Goal: Communication & Community: Answer question/provide support

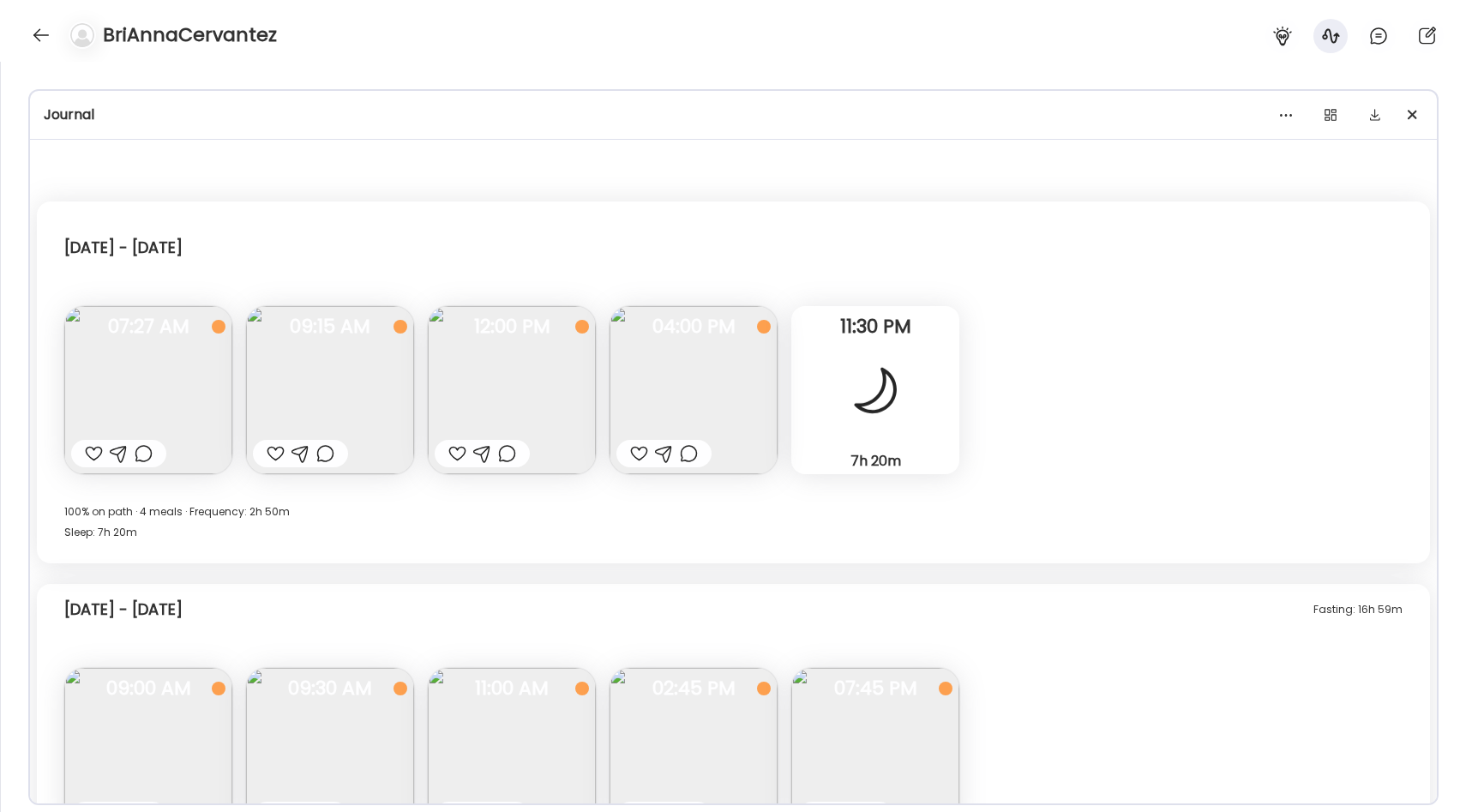
scroll to position [2486, 0]
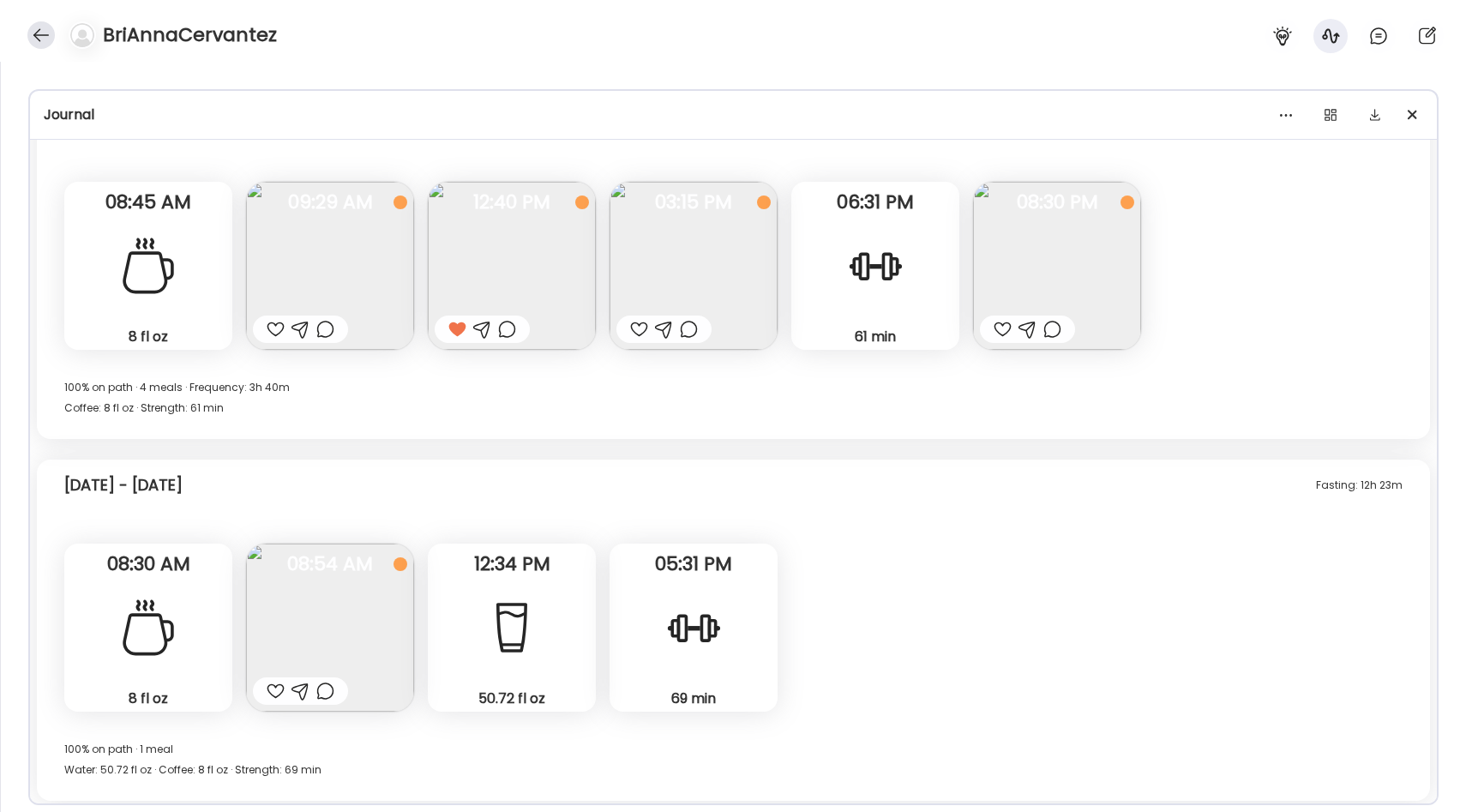
click at [34, 29] on div at bounding box center [41, 35] width 28 height 28
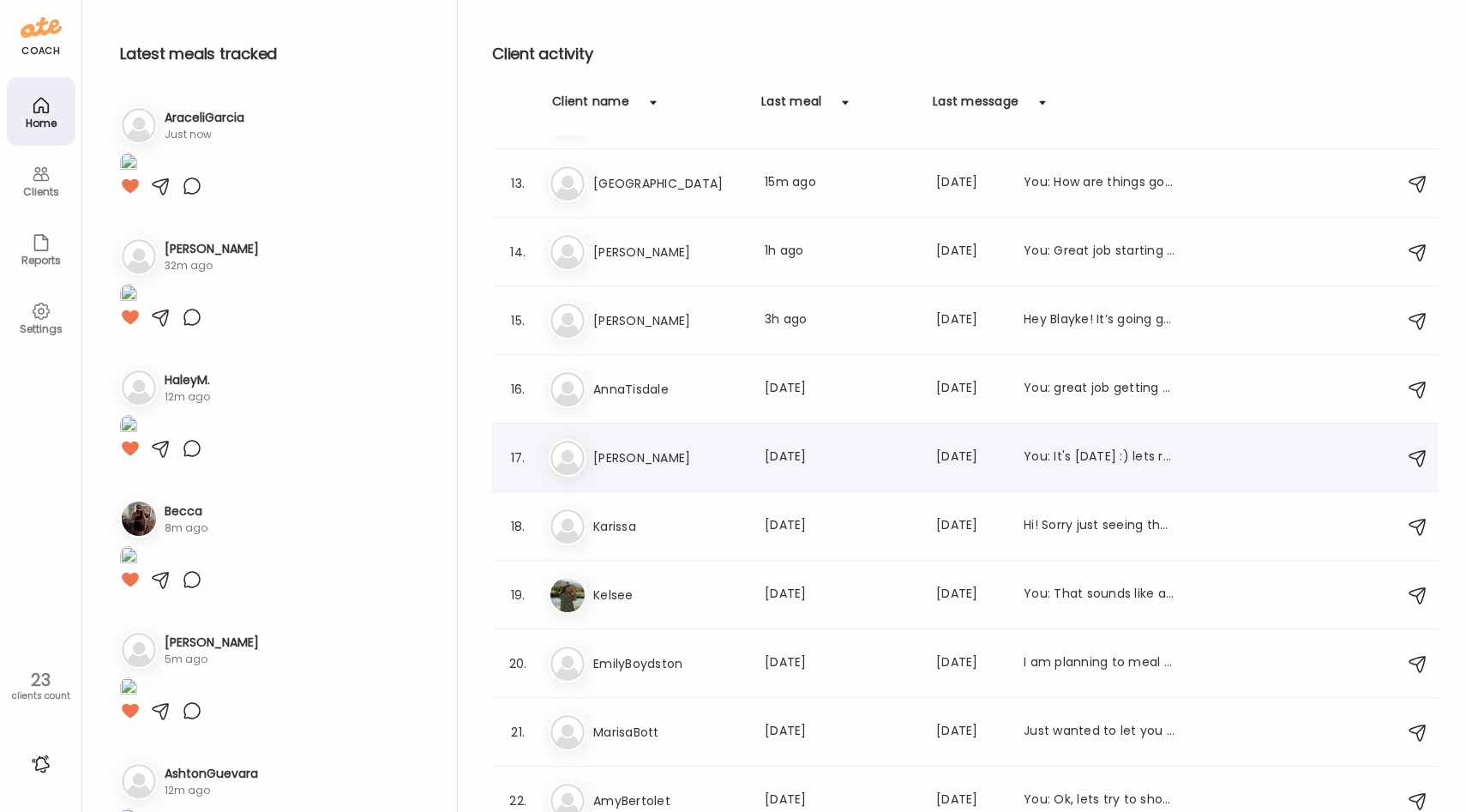
scroll to position [892, 0]
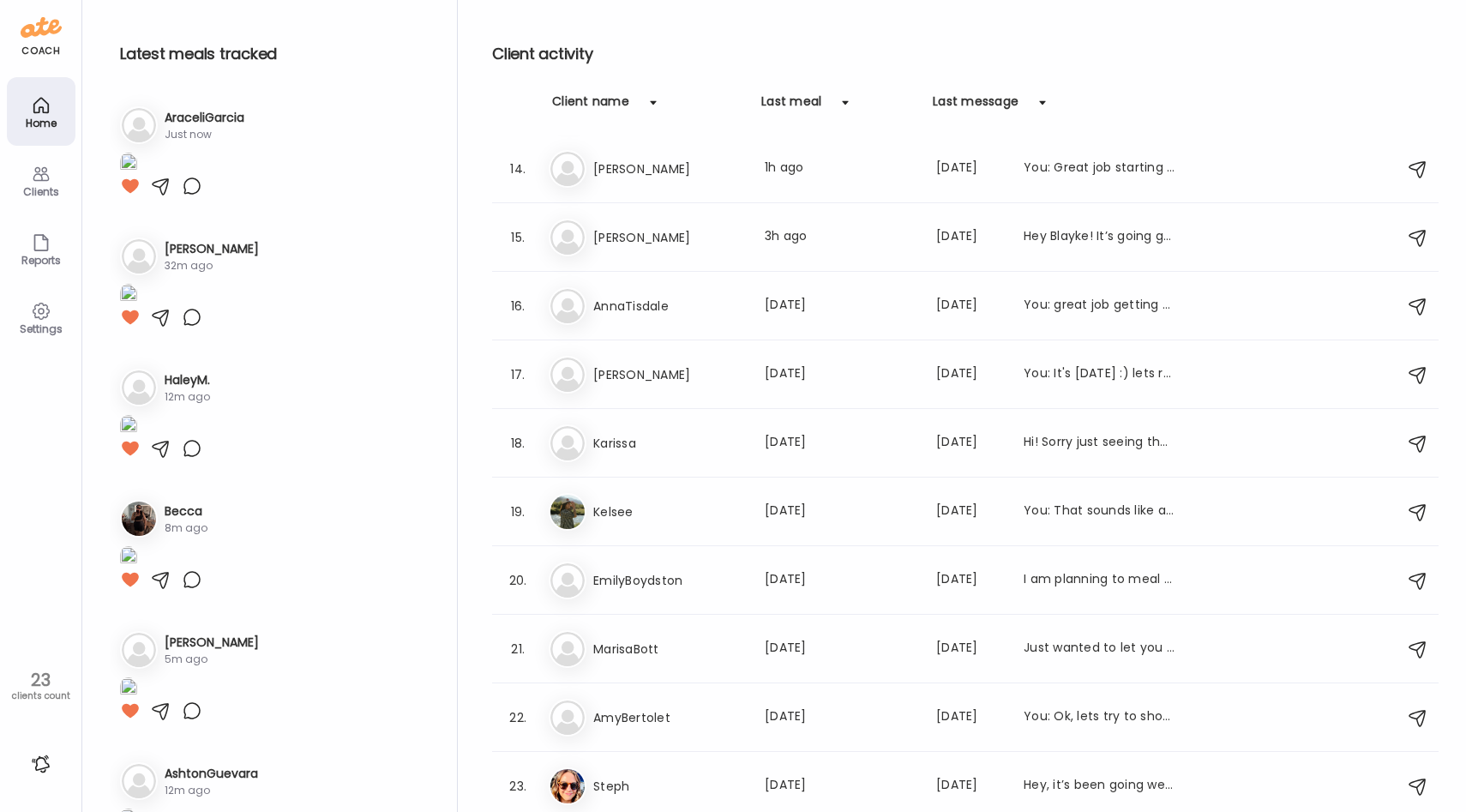
click at [35, 766] on div at bounding box center [41, 764] width 28 height 28
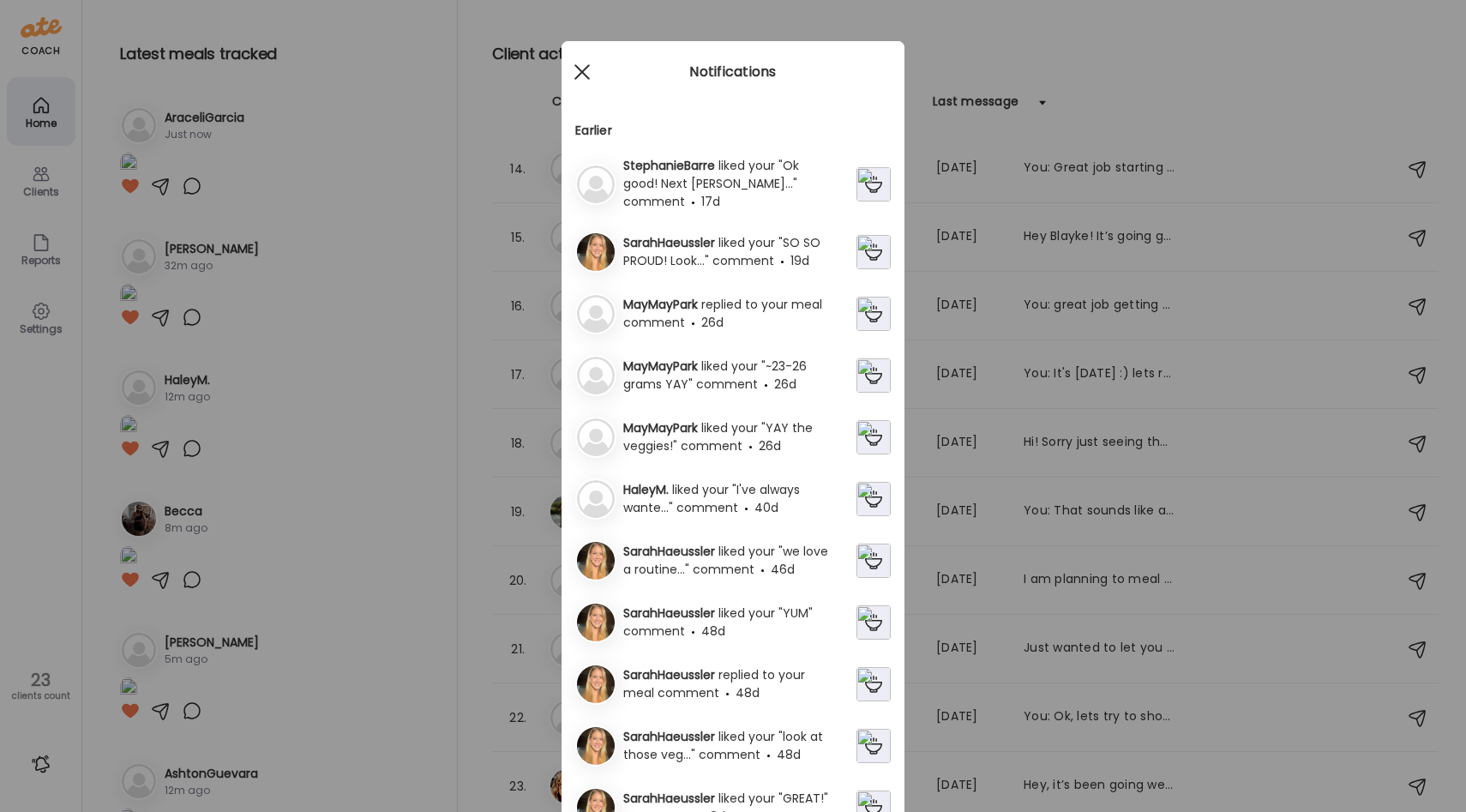
click at [589, 72] on div at bounding box center [582, 72] width 35 height 34
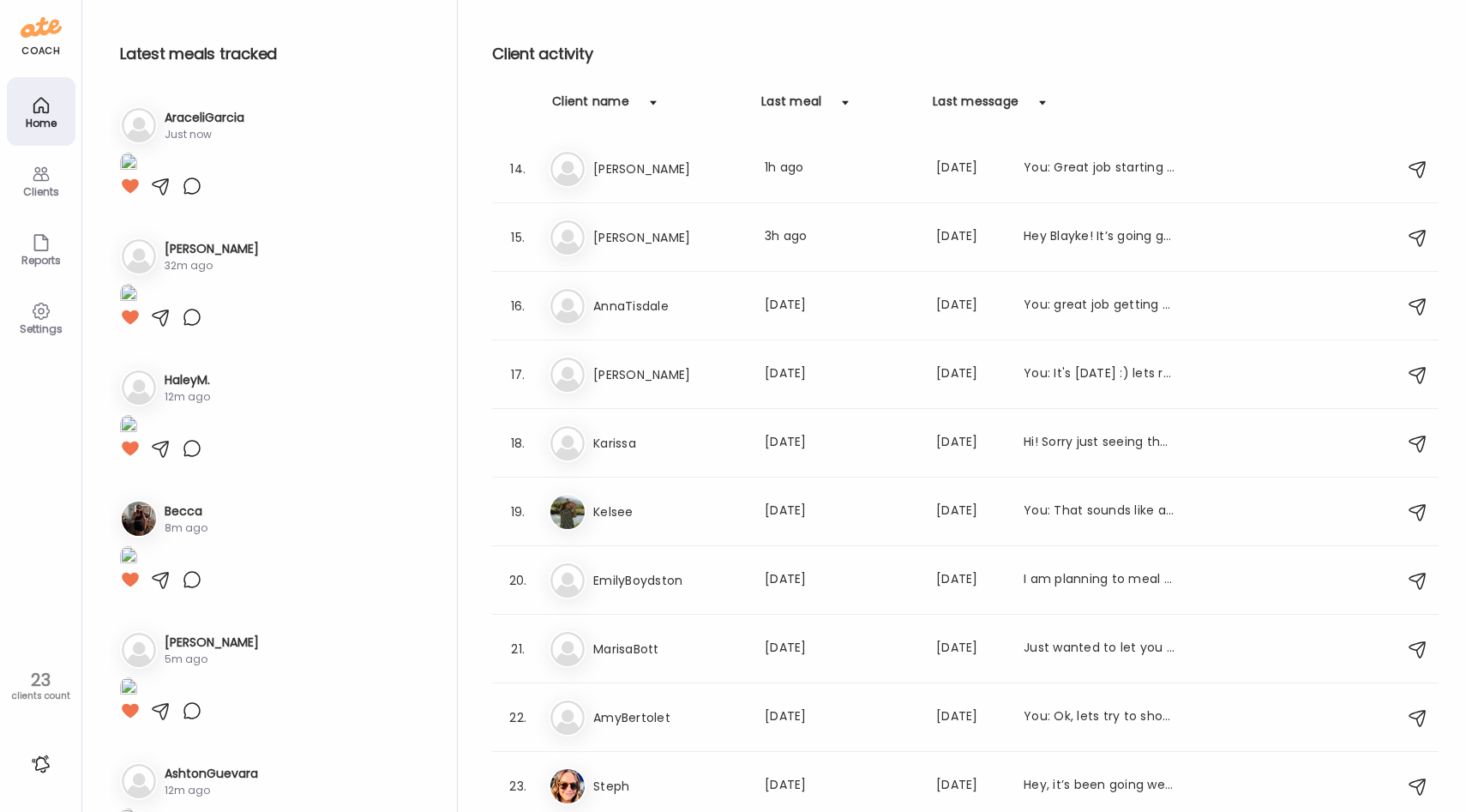
click at [42, 323] on div "Settings" at bounding box center [40, 328] width 62 height 11
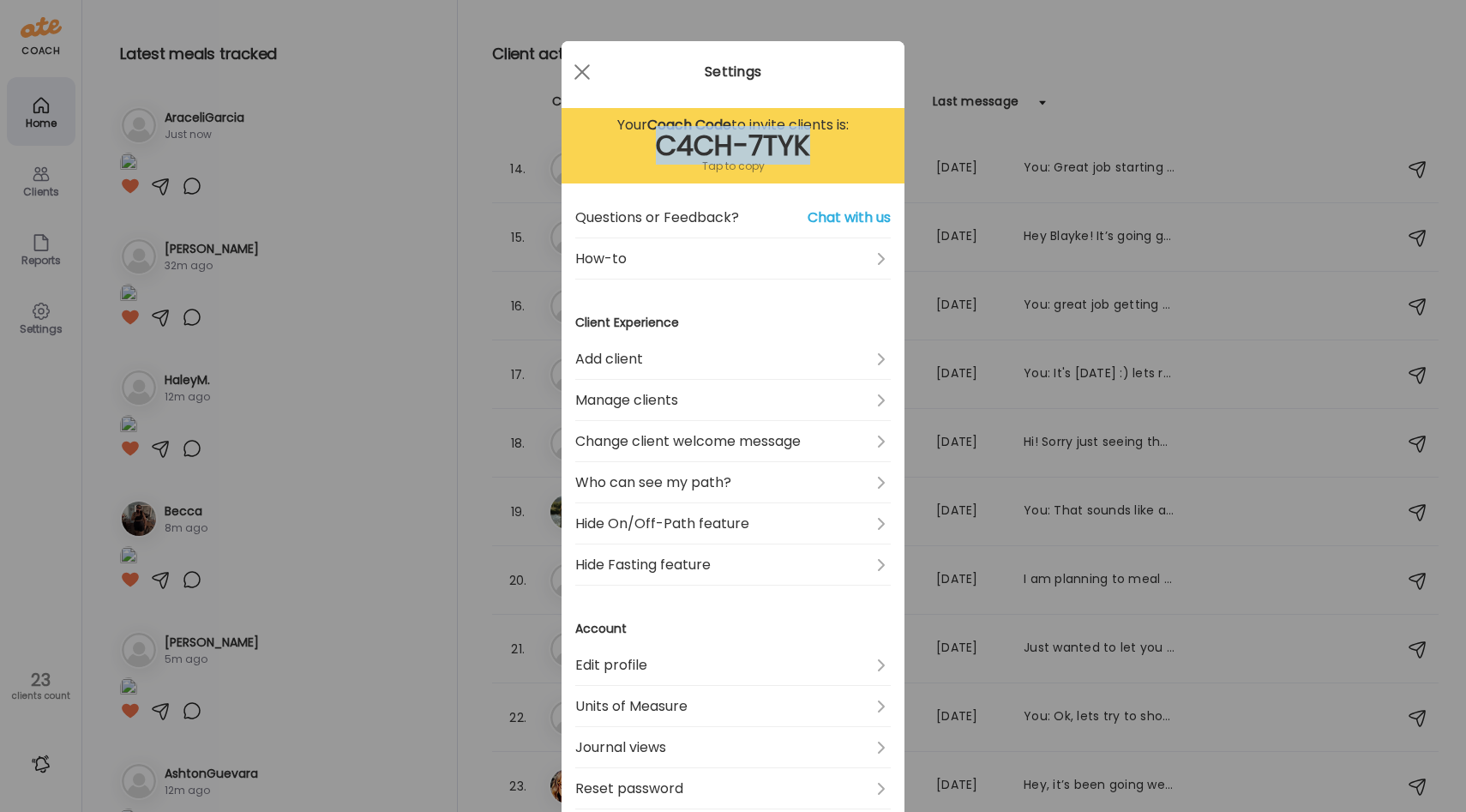
drag, startPoint x: 656, startPoint y: 149, endPoint x: 820, endPoint y: 148, distance: 164.0
click at [820, 148] on div "C4CH-7TYK" at bounding box center [733, 145] width 315 height 21
drag, startPoint x: 660, startPoint y: 146, endPoint x: 689, endPoint y: 145, distance: 29.0
click at [689, 146] on div "C4CH-7TYK" at bounding box center [733, 145] width 315 height 21
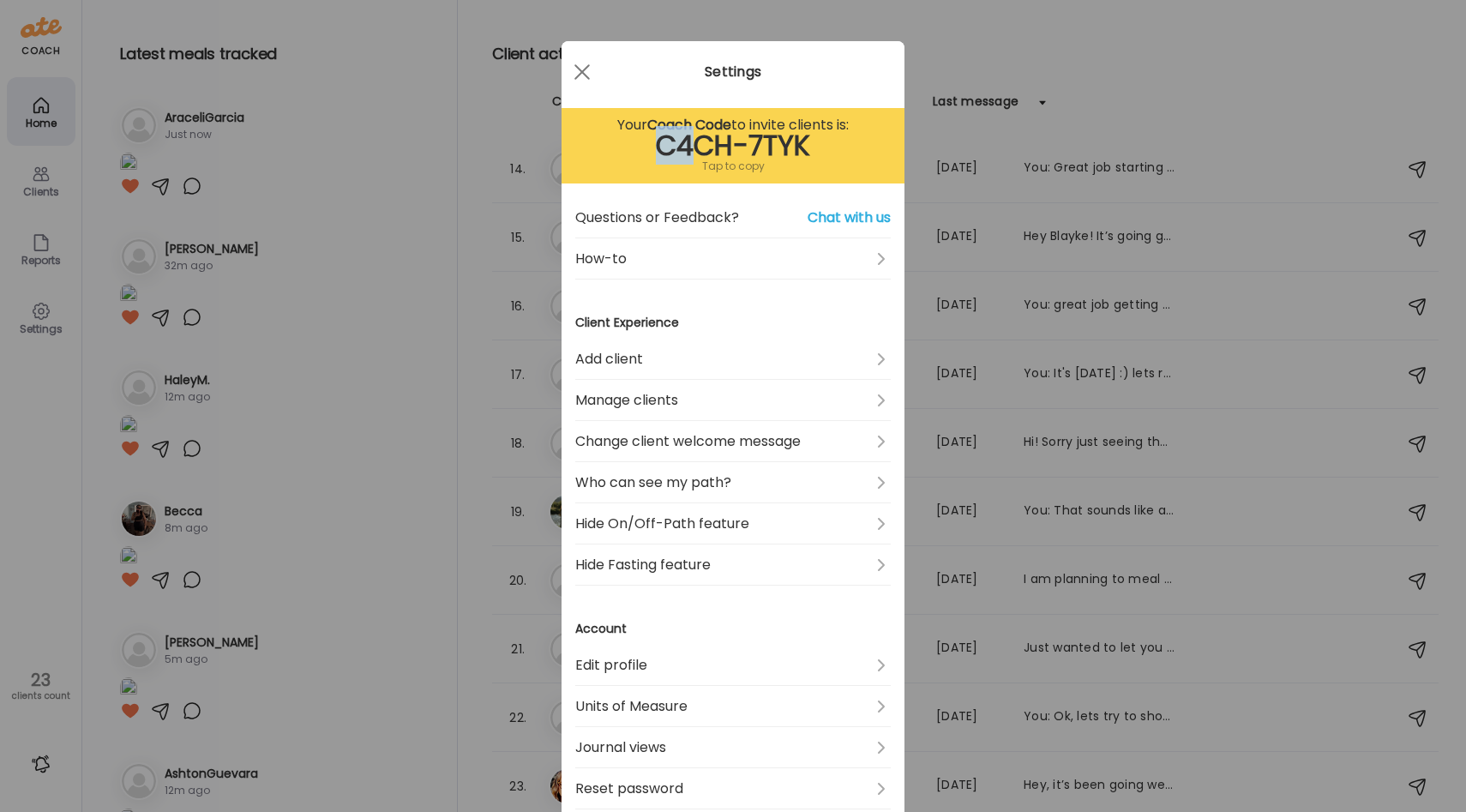
click at [689, 145] on div "C4CH-7TYK" at bounding box center [733, 145] width 315 height 21
click at [582, 60] on div at bounding box center [582, 72] width 35 height 34
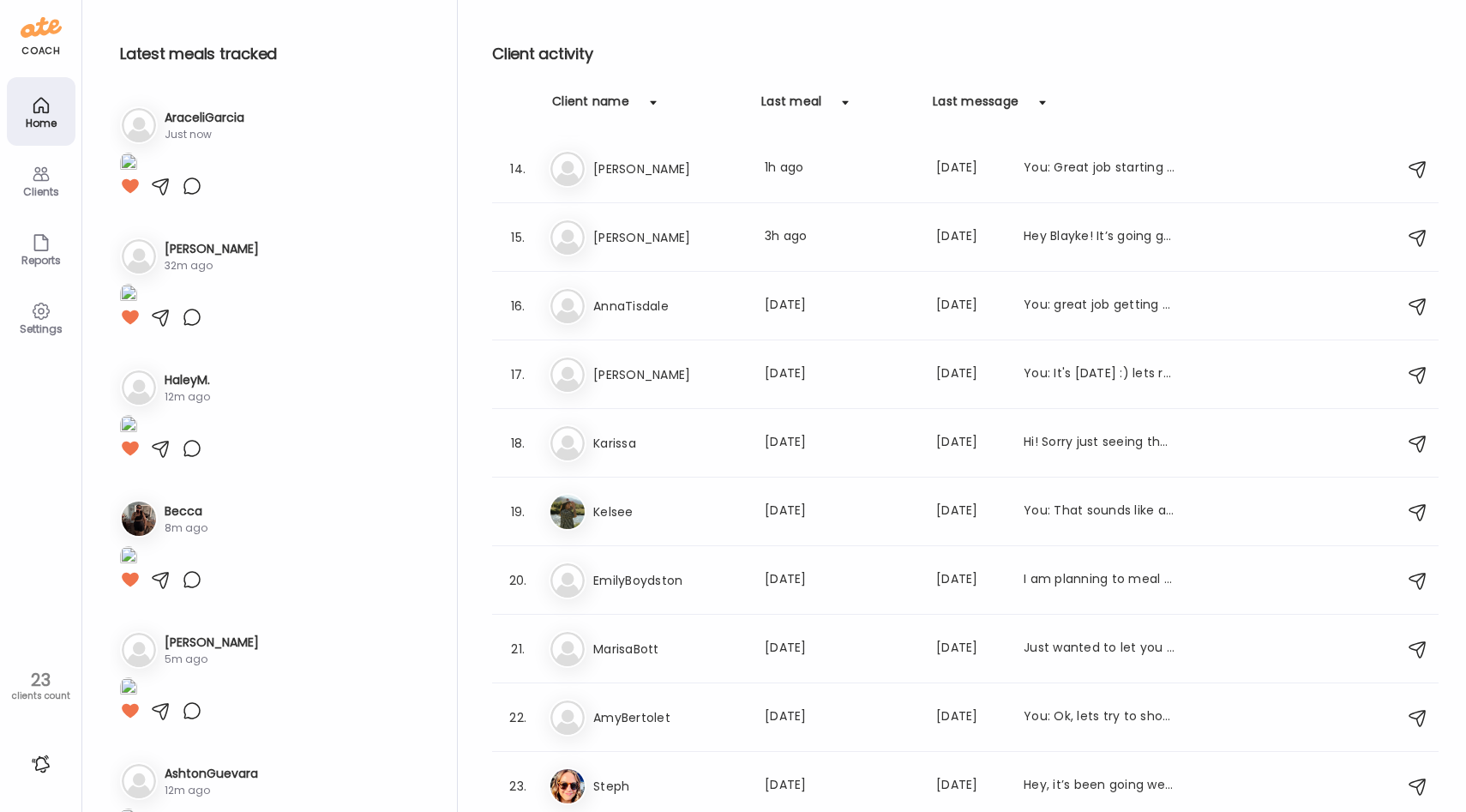
click at [953, 100] on div "Last message" at bounding box center [975, 106] width 86 height 28
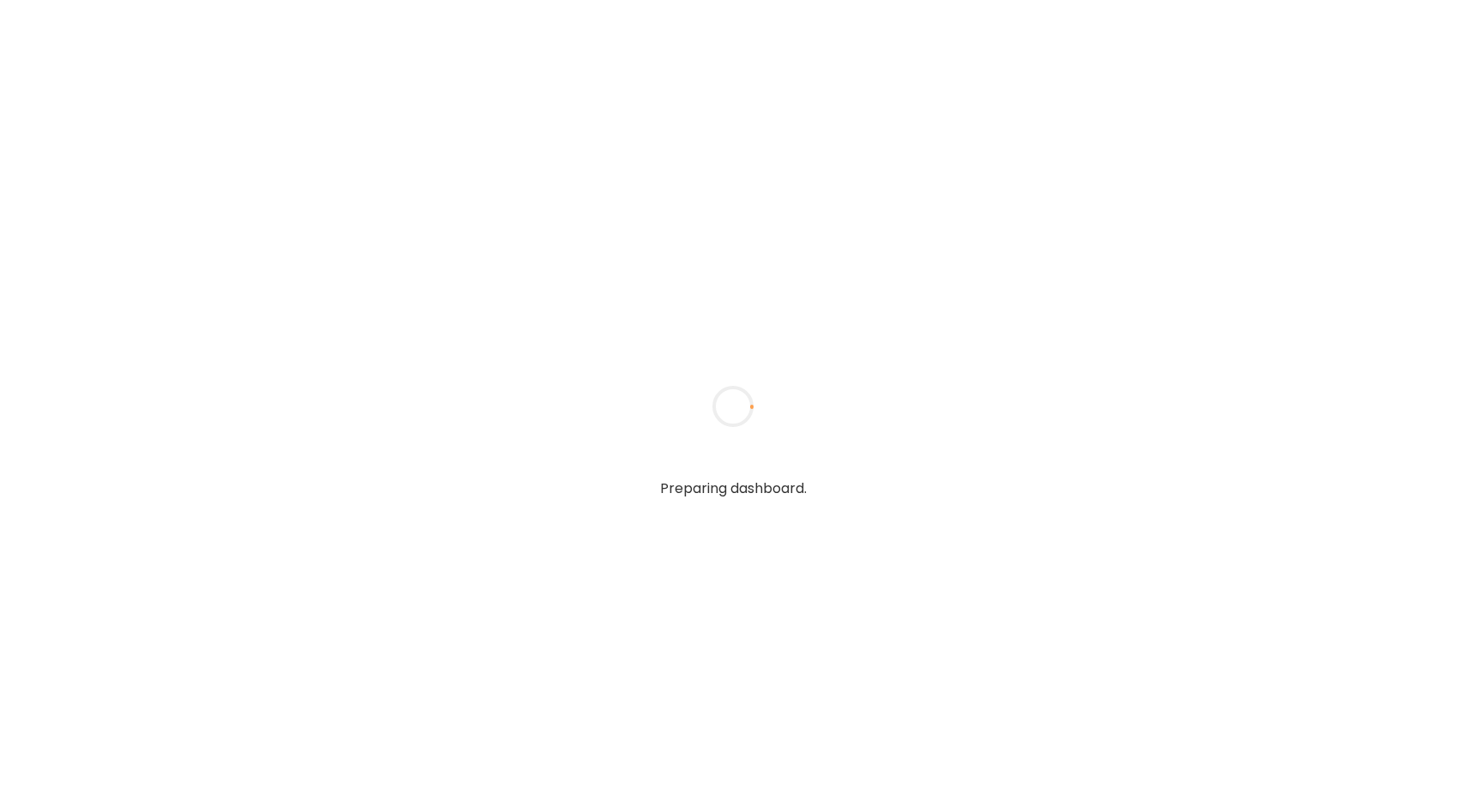
type input "**********"
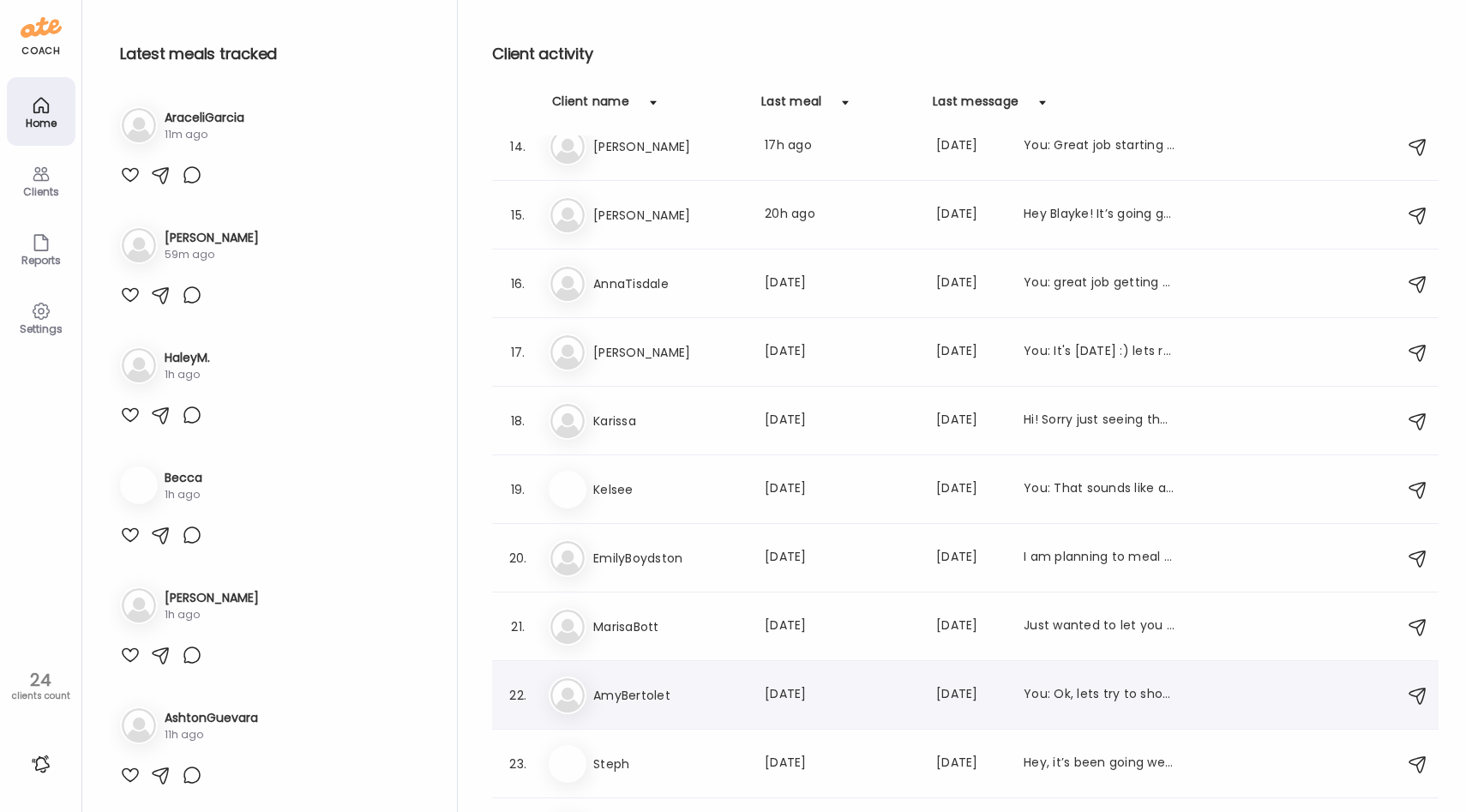
scroll to position [961, 0]
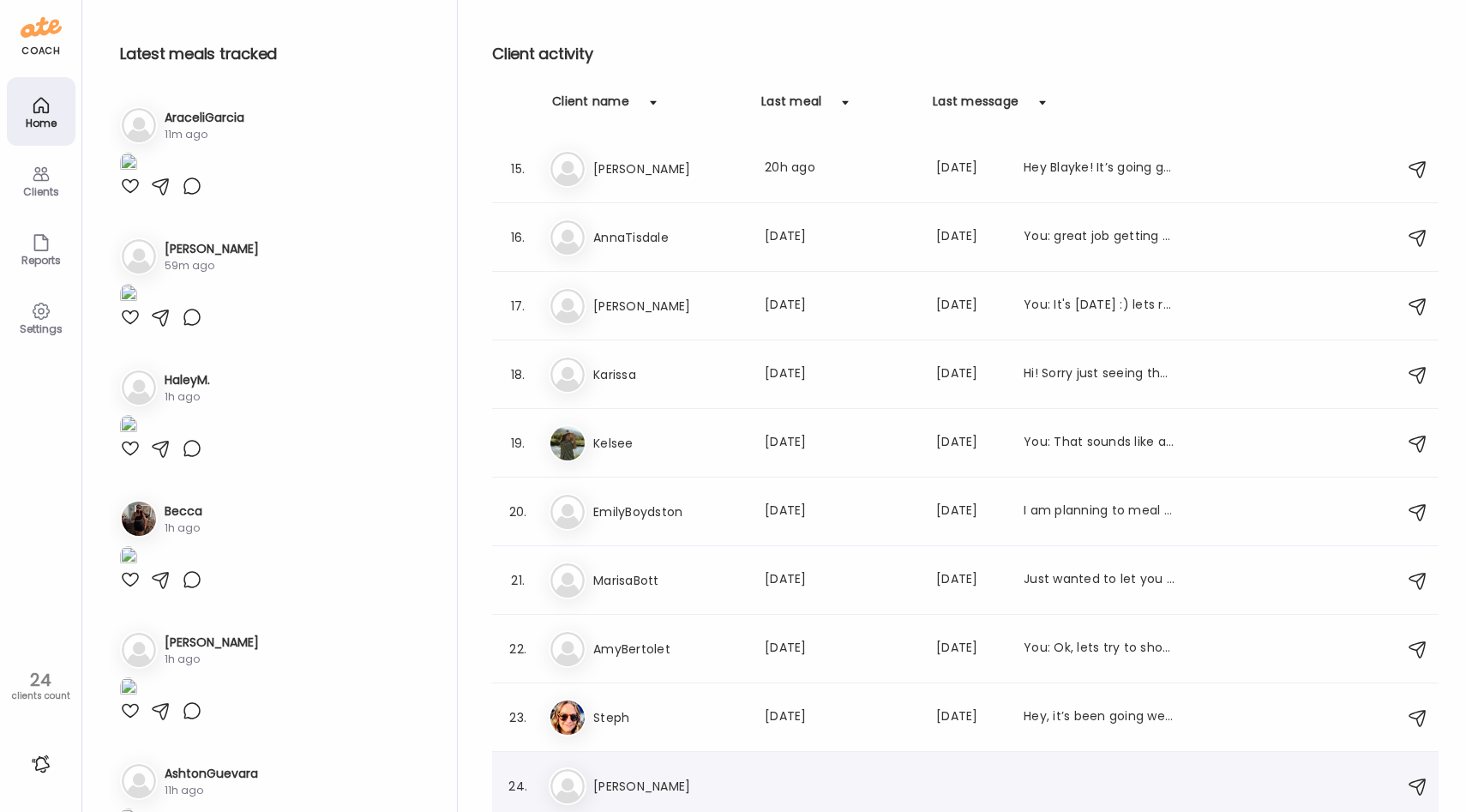
click at [648, 786] on h3 "[PERSON_NAME]" at bounding box center [668, 785] width 151 height 21
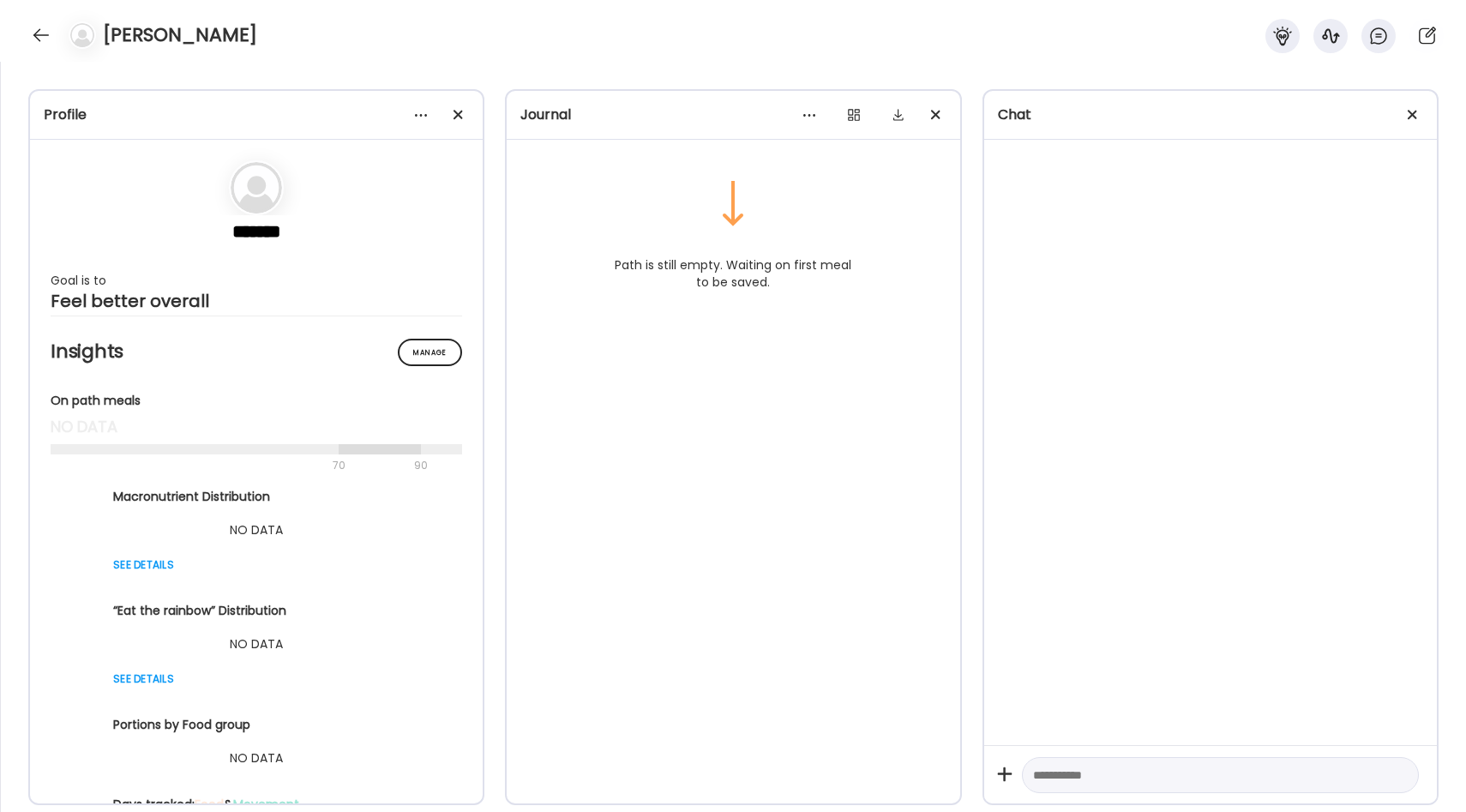
scroll to position [0, 0]
click at [1077, 774] on textarea at bounding box center [1205, 775] width 344 height 21
type textarea "**********"
click at [33, 29] on div at bounding box center [41, 35] width 28 height 28
